Goal: Task Accomplishment & Management: Use online tool/utility

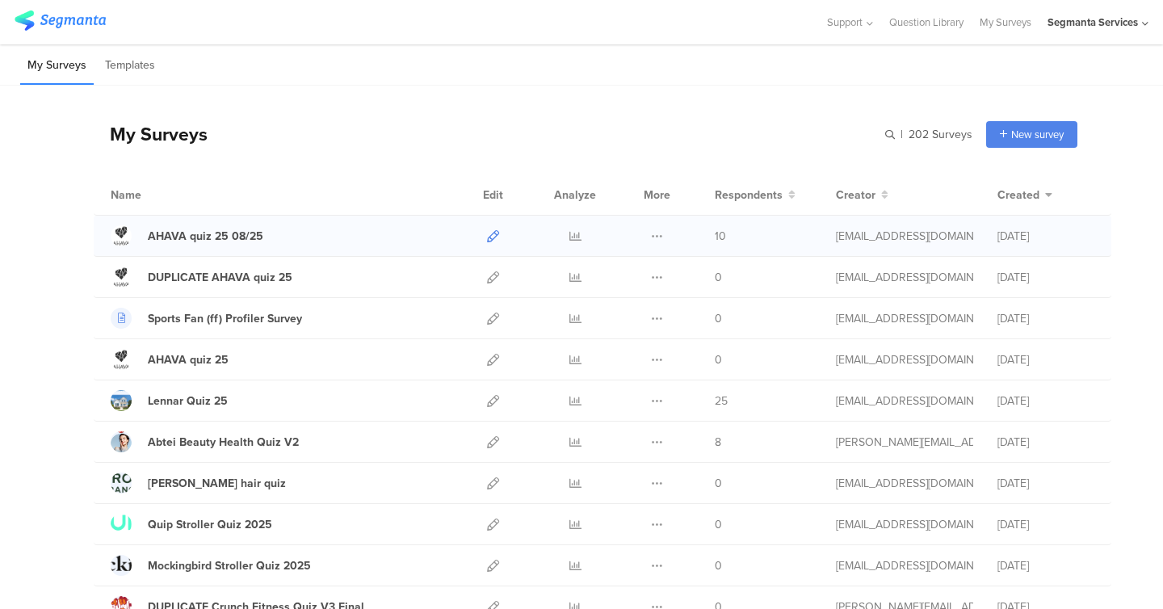
click at [490, 235] on icon at bounding box center [493, 236] width 12 height 12
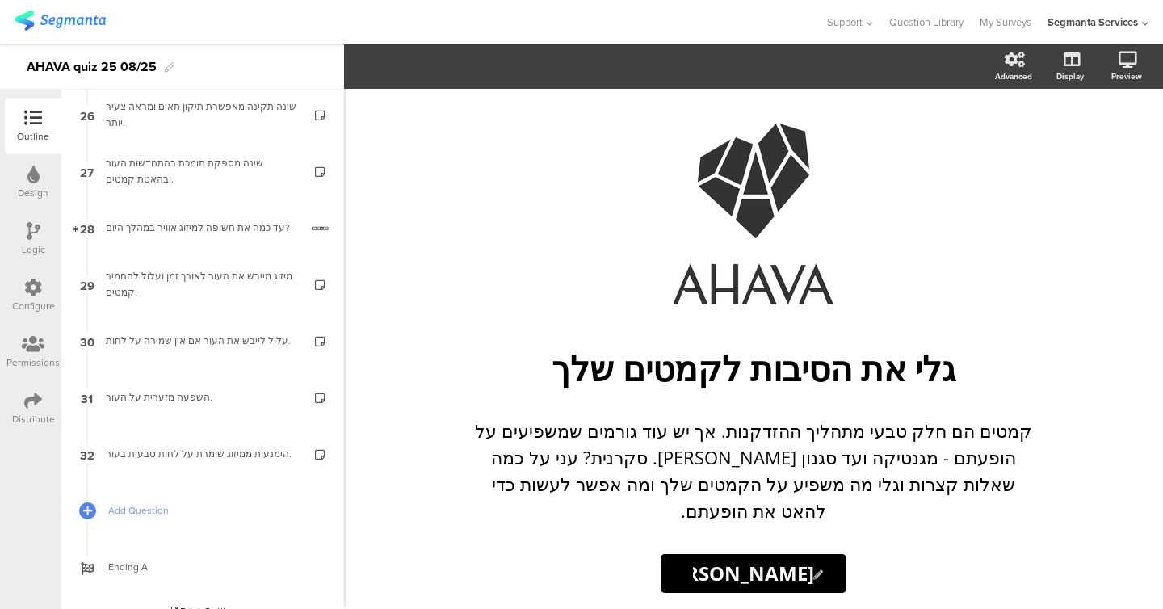
scroll to position [1504, 0]
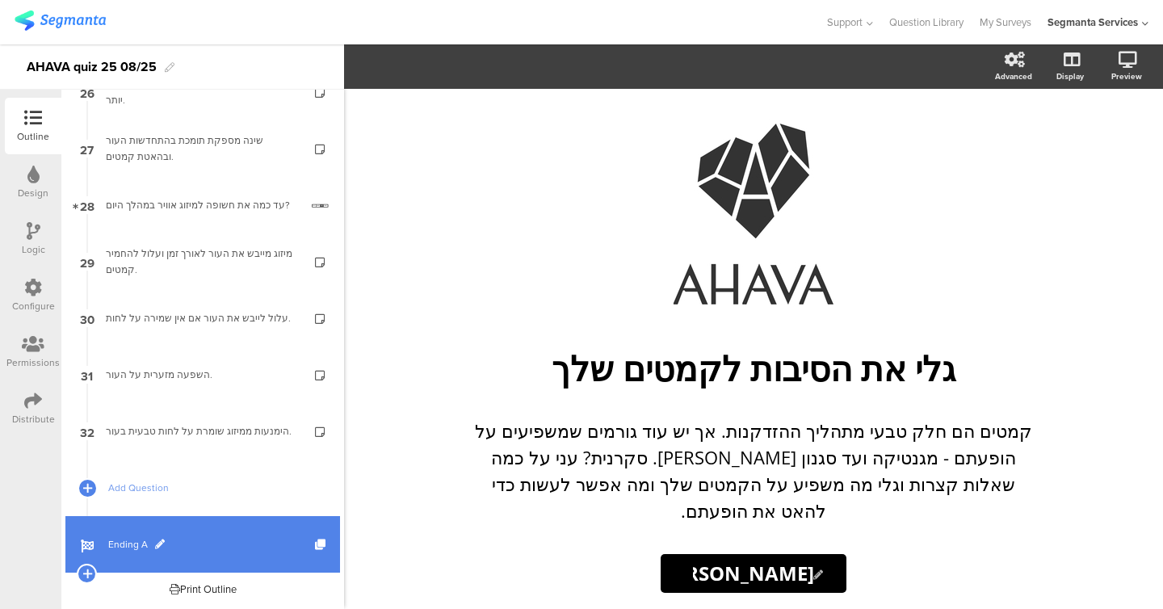
click at [124, 543] on span "Ending A" at bounding box center [211, 544] width 207 height 16
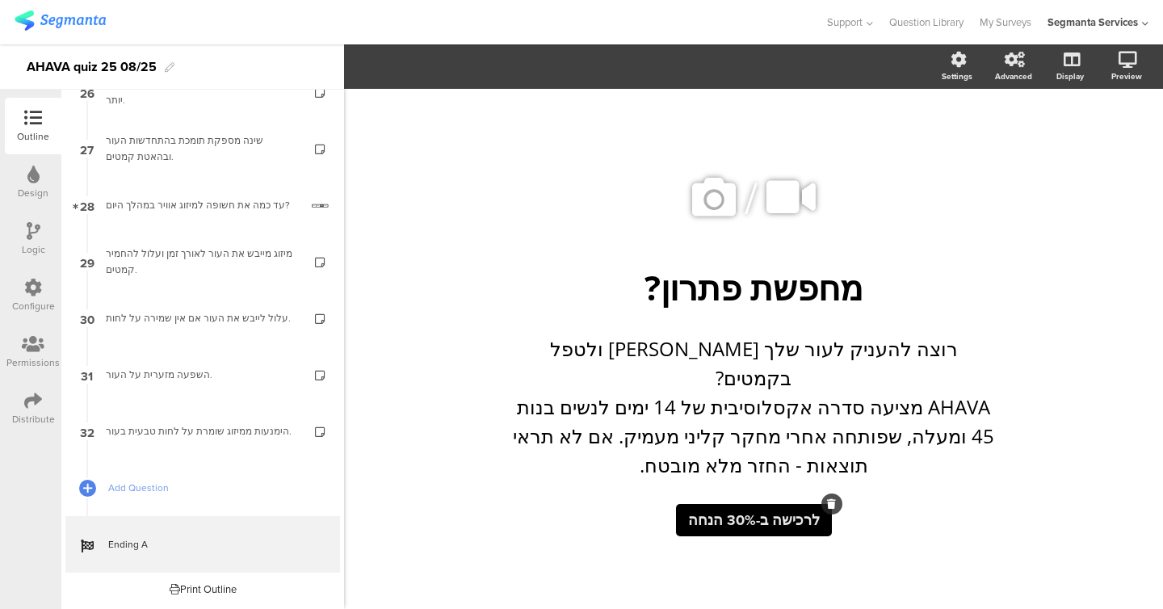
click at [748, 516] on button "לרכישה ב-30% הנחה" at bounding box center [754, 520] width 156 height 32
click at [564, 456] on div "רוצה להעניק לעור שלך [PERSON_NAME] ולטפל בקמטים? AHAVA מציעה סדרה אקסלוסיבית של…" at bounding box center [753, 406] width 493 height 153
click at [475, 437] on div "/ מחפשת פתרון? מחפשת פתרון? רוצה להעניק לעור שלך [PERSON_NAME] ולטפל בקמטים? AH…" at bounding box center [754, 349] width 646 height 422
click at [1102, 145] on icon at bounding box center [1106, 145] width 13 height 20
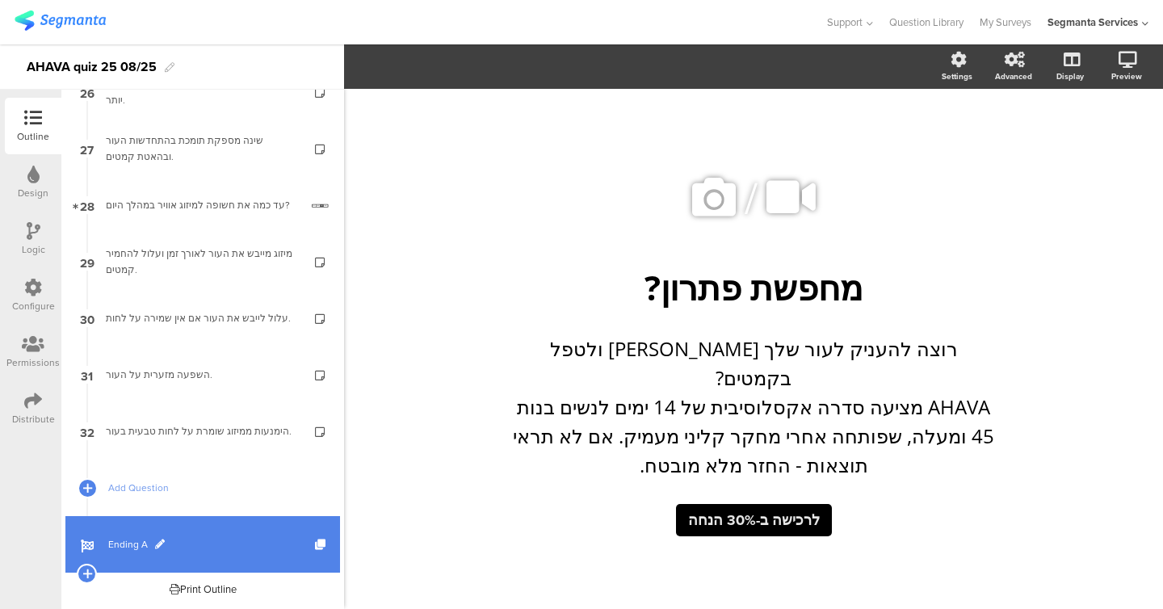
click at [128, 540] on span "Ending A" at bounding box center [211, 544] width 207 height 16
